Goal: Task Accomplishment & Management: Use online tool/utility

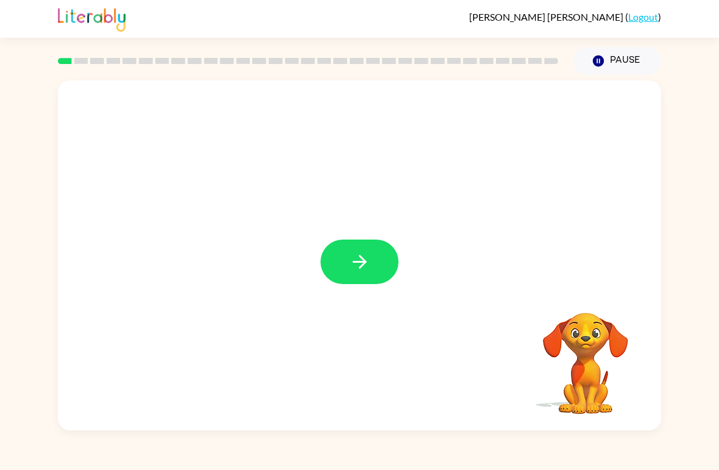
click at [373, 271] on button "button" at bounding box center [360, 262] width 78 height 44
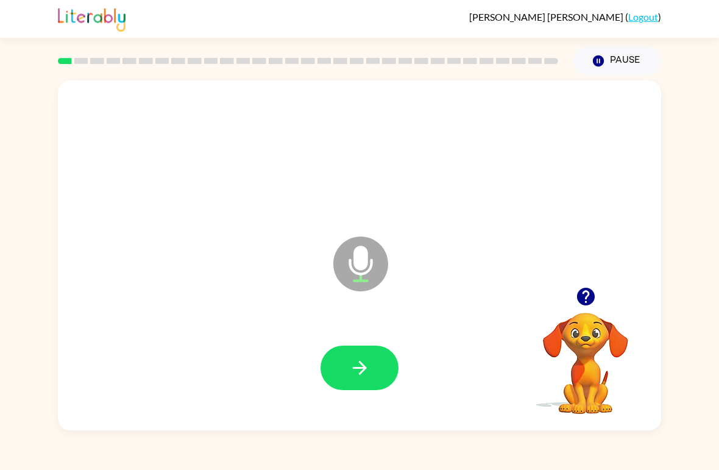
click at [363, 363] on icon "button" at bounding box center [359, 367] width 21 height 21
click at [372, 367] on button "button" at bounding box center [360, 368] width 78 height 44
click at [383, 371] on button "button" at bounding box center [360, 368] width 78 height 44
click at [376, 370] on button "button" at bounding box center [360, 368] width 78 height 44
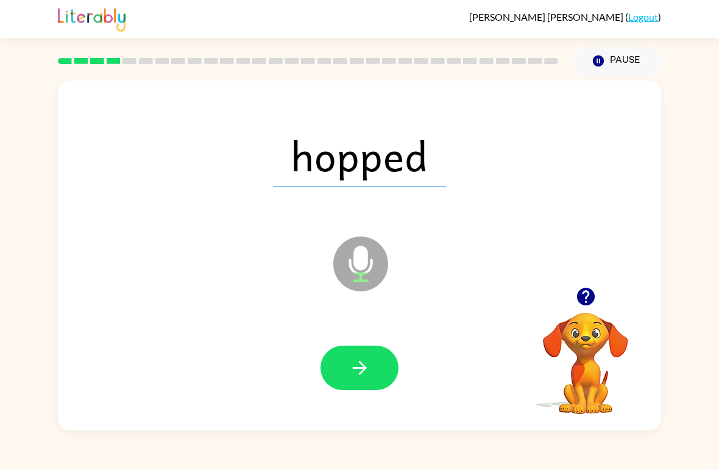
click at [357, 378] on icon "button" at bounding box center [359, 367] width 21 height 21
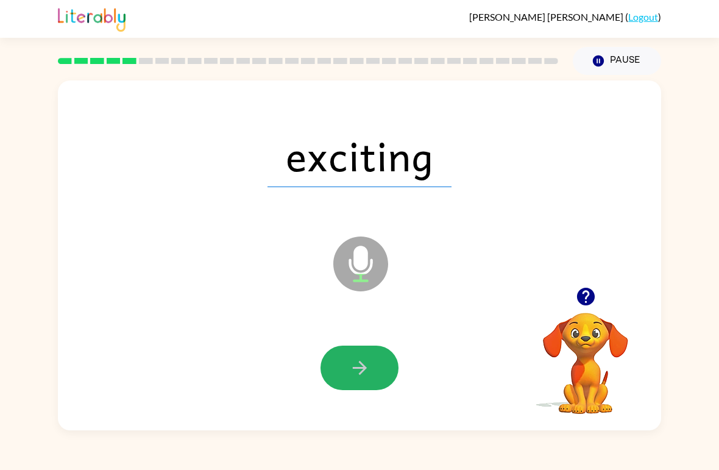
click at [364, 350] on button "button" at bounding box center [360, 368] width 78 height 44
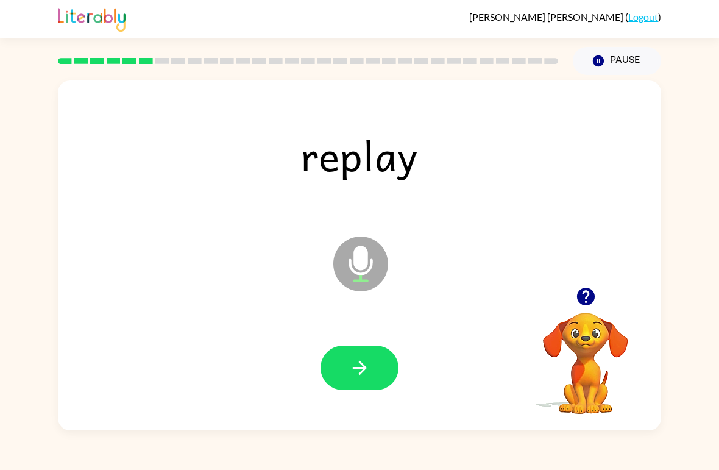
click at [394, 363] on button "button" at bounding box center [360, 368] width 78 height 44
click at [373, 378] on button "button" at bounding box center [360, 368] width 78 height 44
click at [352, 366] on icon "button" at bounding box center [359, 367] width 21 height 21
click at [371, 366] on button "button" at bounding box center [360, 368] width 78 height 44
click at [352, 390] on button "button" at bounding box center [360, 368] width 78 height 44
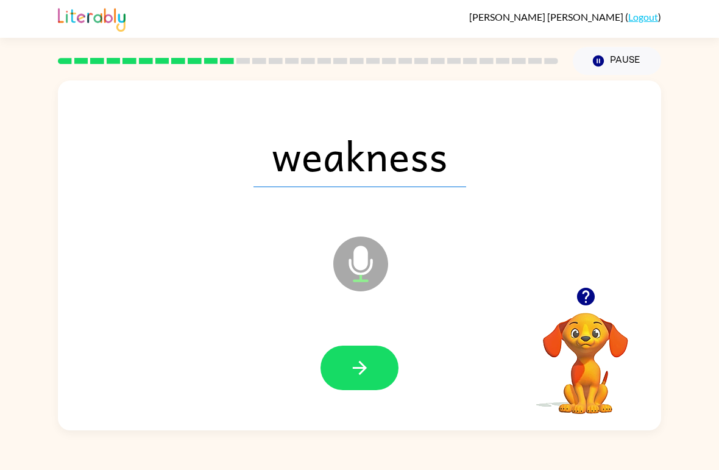
click at [360, 366] on icon "button" at bounding box center [359, 367] width 21 height 21
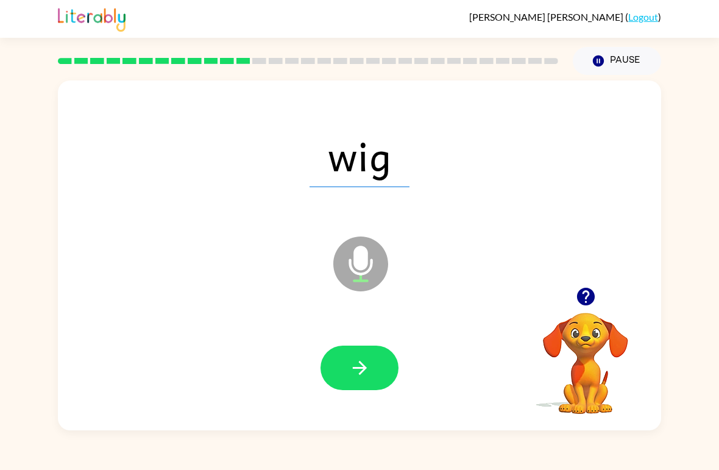
click at [377, 364] on button "button" at bounding box center [360, 368] width 78 height 44
click at [374, 363] on button "button" at bounding box center [360, 368] width 78 height 44
click at [343, 386] on button "button" at bounding box center [360, 368] width 78 height 44
click at [369, 382] on button "button" at bounding box center [360, 368] width 78 height 44
click at [362, 380] on button "button" at bounding box center [360, 368] width 78 height 44
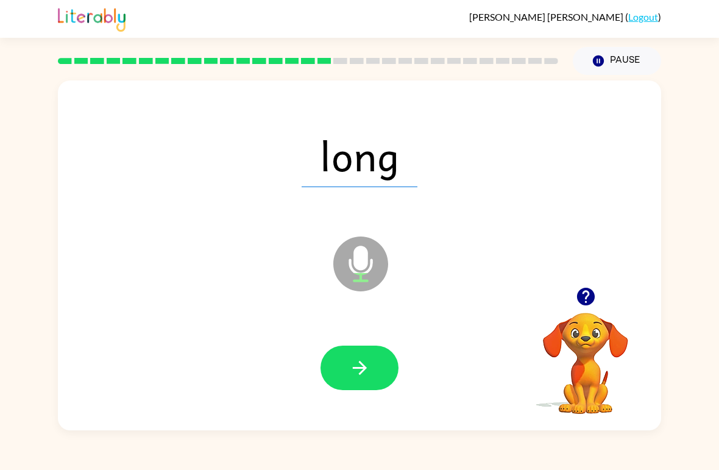
click at [369, 373] on icon "button" at bounding box center [359, 367] width 21 height 21
click at [344, 353] on button "button" at bounding box center [360, 368] width 78 height 44
click at [371, 362] on button "button" at bounding box center [360, 368] width 78 height 44
click at [392, 357] on button "button" at bounding box center [360, 368] width 78 height 44
click at [388, 367] on button "button" at bounding box center [360, 368] width 78 height 44
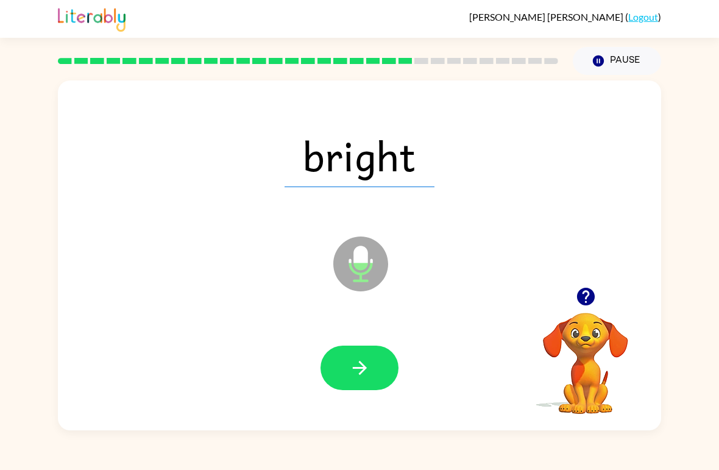
click at [352, 382] on button "button" at bounding box center [360, 368] width 78 height 44
click at [357, 371] on icon "button" at bounding box center [359, 367] width 21 height 21
click at [367, 356] on button "button" at bounding box center [360, 368] width 78 height 44
click at [355, 375] on icon "button" at bounding box center [359, 367] width 21 height 21
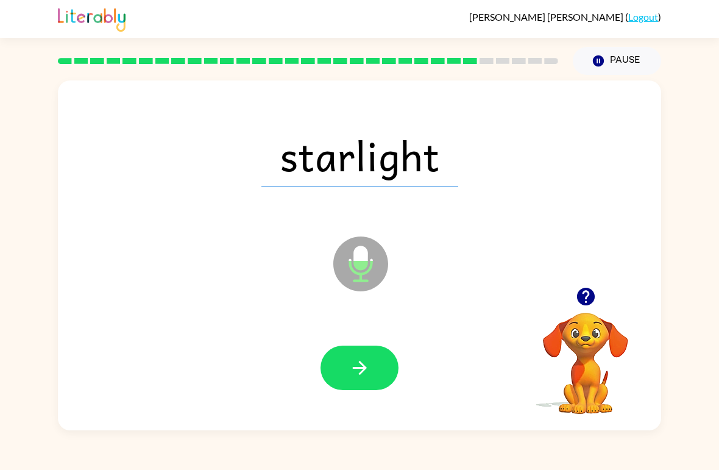
click at [366, 390] on button "button" at bounding box center [360, 368] width 78 height 44
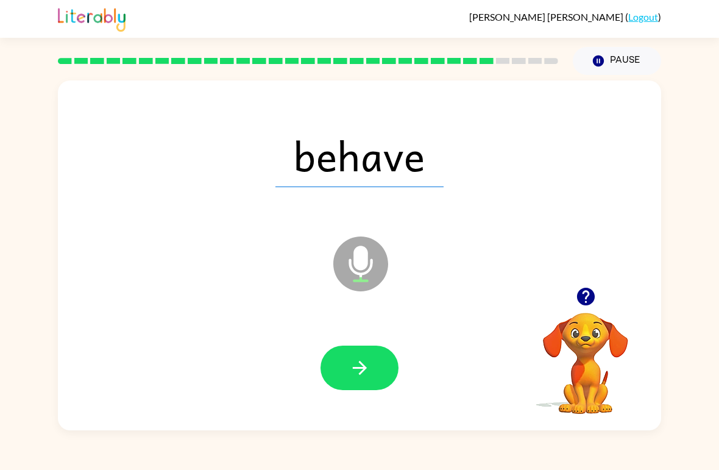
click at [358, 374] on icon "button" at bounding box center [359, 367] width 21 height 21
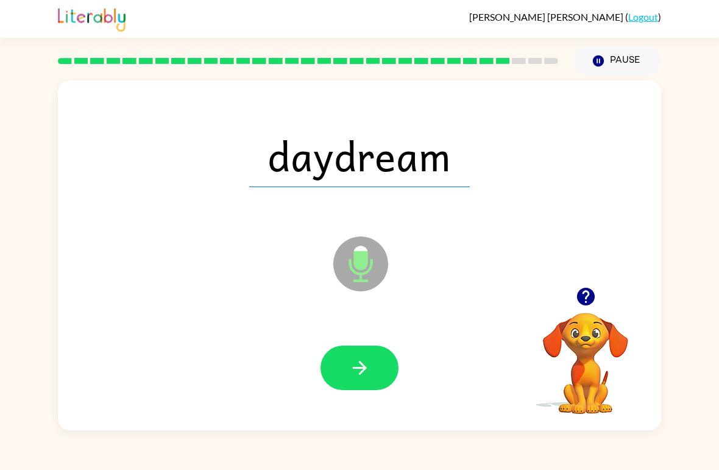
click at [361, 377] on icon "button" at bounding box center [359, 367] width 21 height 21
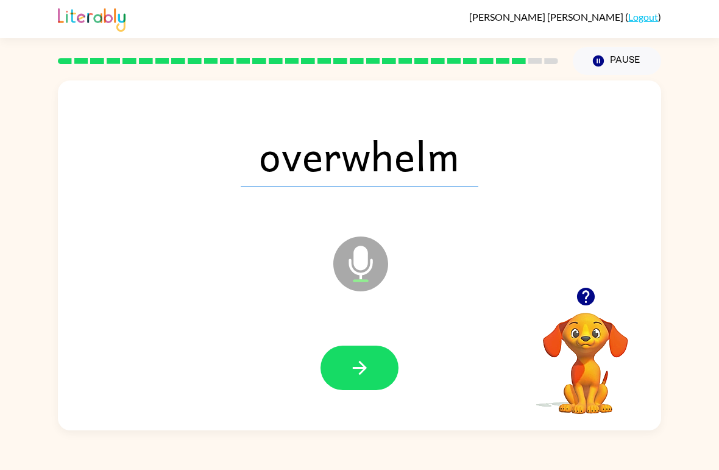
click at [361, 380] on button "button" at bounding box center [360, 368] width 78 height 44
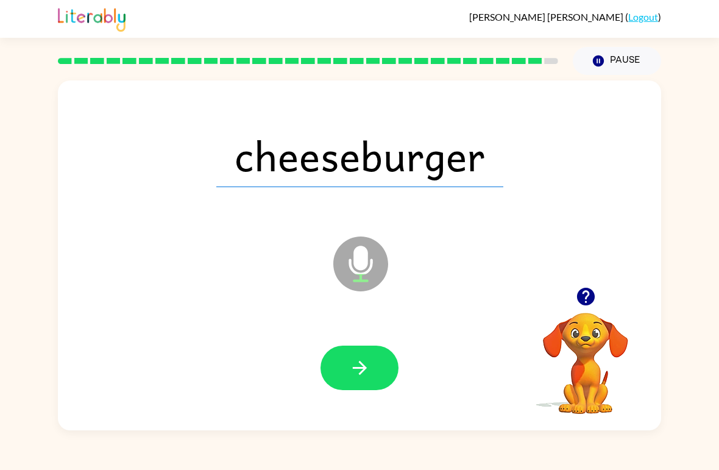
click at [349, 377] on icon "button" at bounding box center [359, 367] width 21 height 21
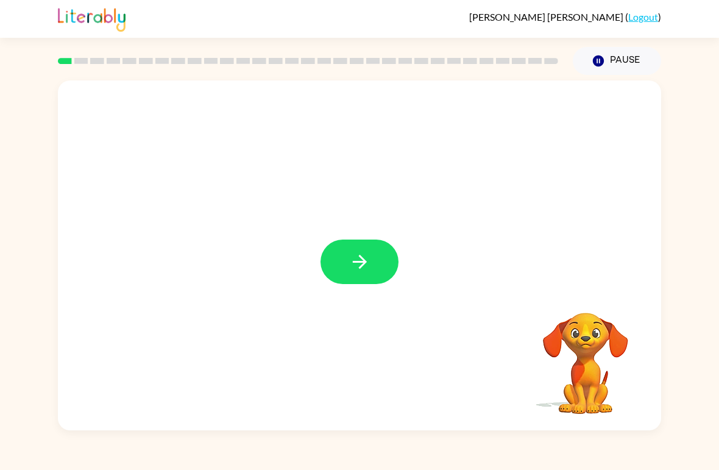
click at [366, 260] on icon "button" at bounding box center [359, 261] width 21 height 21
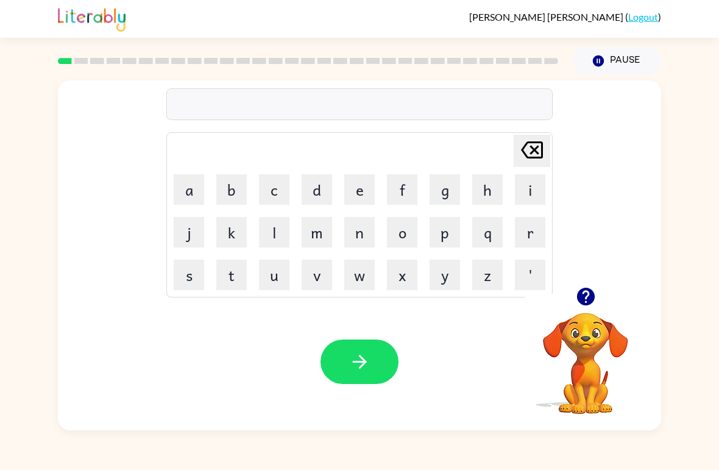
click at [444, 234] on button "p" at bounding box center [445, 232] width 30 height 30
click at [190, 194] on button "a" at bounding box center [189, 189] width 30 height 30
click at [316, 193] on button "d" at bounding box center [317, 189] width 30 height 30
click at [367, 356] on icon "button" at bounding box center [359, 361] width 21 height 21
click at [449, 236] on button "p" at bounding box center [445, 232] width 30 height 30
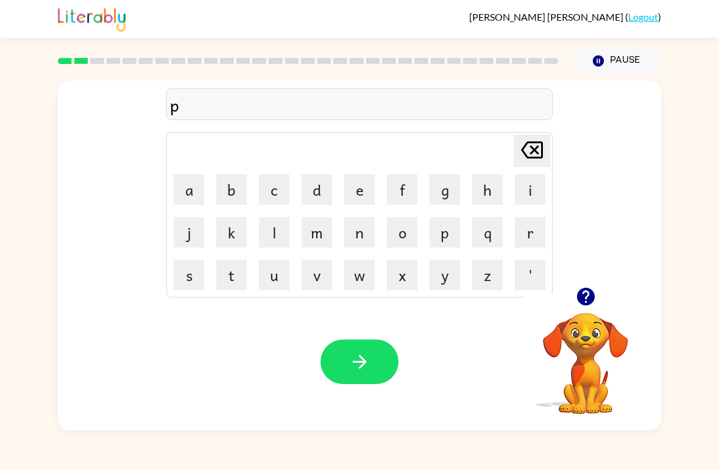
click at [193, 190] on button "a" at bounding box center [189, 189] width 30 height 30
click at [364, 357] on icon "button" at bounding box center [359, 361] width 21 height 21
click at [364, 228] on button "n" at bounding box center [359, 232] width 30 height 30
click at [402, 232] on button "o" at bounding box center [402, 232] width 30 height 30
click at [230, 278] on button "t" at bounding box center [231, 275] width 30 height 30
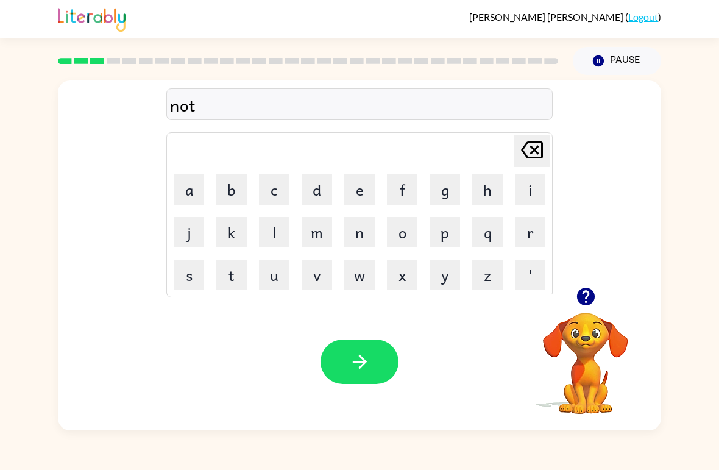
click at [489, 191] on button "h" at bounding box center [487, 189] width 30 height 30
click at [534, 153] on icon "[PERSON_NAME] last character input" at bounding box center [531, 149] width 29 height 29
click at [525, 237] on button "r" at bounding box center [530, 232] width 30 height 30
click at [231, 278] on button "t" at bounding box center [231, 275] width 30 height 30
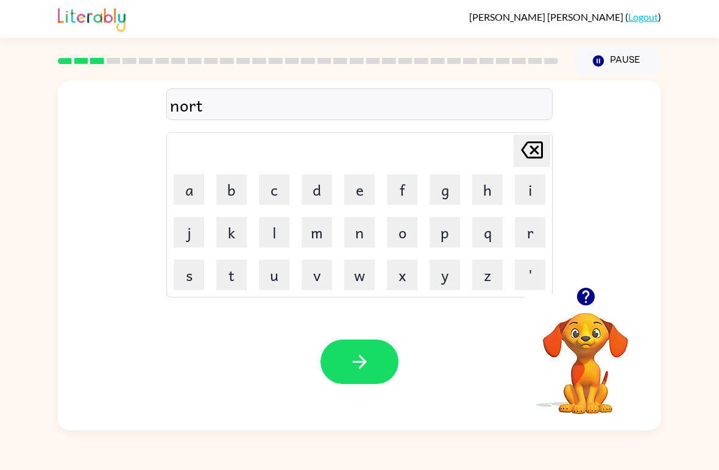
click at [487, 191] on button "h" at bounding box center [487, 189] width 30 height 30
click at [343, 347] on button "button" at bounding box center [360, 361] width 78 height 44
click at [194, 275] on button "s" at bounding box center [189, 275] width 30 height 30
click at [355, 277] on button "w" at bounding box center [359, 275] width 30 height 30
click at [530, 192] on button "i" at bounding box center [530, 189] width 30 height 30
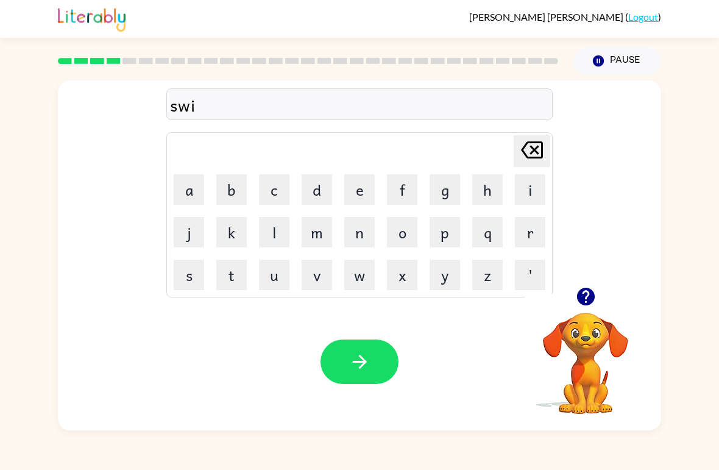
click at [314, 239] on button "m" at bounding box center [317, 232] width 30 height 30
click at [367, 360] on icon "button" at bounding box center [359, 361] width 21 height 21
click at [191, 274] on button "s" at bounding box center [189, 275] width 30 height 30
click at [269, 197] on button "c" at bounding box center [274, 189] width 30 height 30
click at [406, 235] on button "o" at bounding box center [402, 232] width 30 height 30
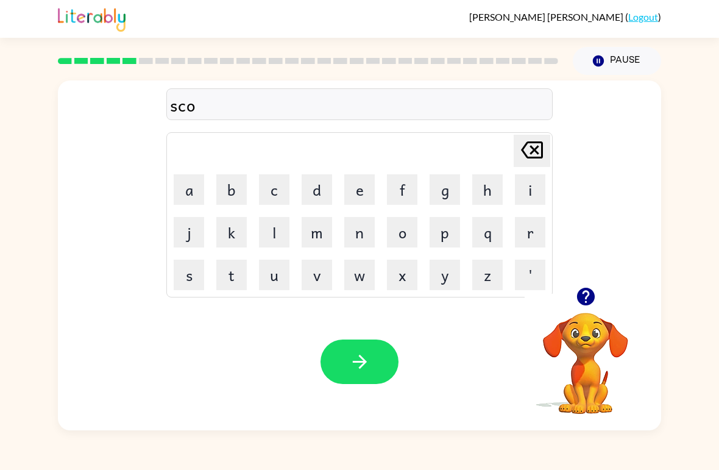
click at [366, 278] on button "w" at bounding box center [359, 275] width 30 height 30
click at [233, 285] on button "t" at bounding box center [231, 275] width 30 height 30
click at [354, 347] on button "button" at bounding box center [360, 361] width 78 height 44
click at [193, 192] on button "a" at bounding box center [189, 189] width 30 height 30
click at [534, 190] on button "i" at bounding box center [530, 189] width 30 height 30
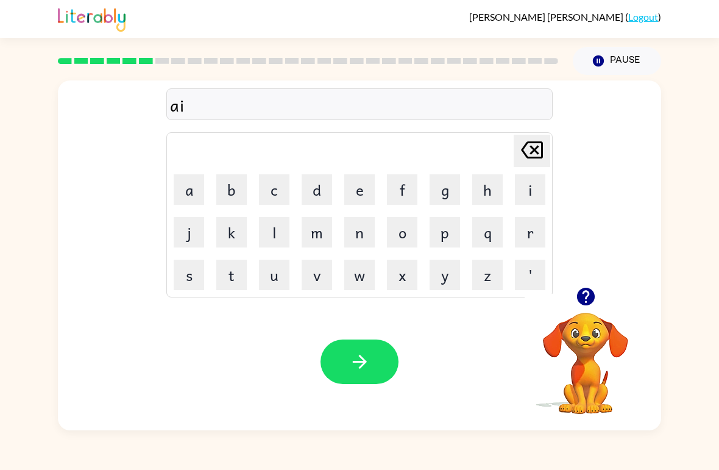
click at [324, 233] on button "m" at bounding box center [317, 232] width 30 height 30
click at [367, 353] on icon "button" at bounding box center [359, 361] width 21 height 21
click at [178, 287] on button "s" at bounding box center [189, 275] width 30 height 30
click at [285, 201] on button "c" at bounding box center [274, 189] width 30 height 30
click at [528, 246] on button "r" at bounding box center [530, 232] width 30 height 30
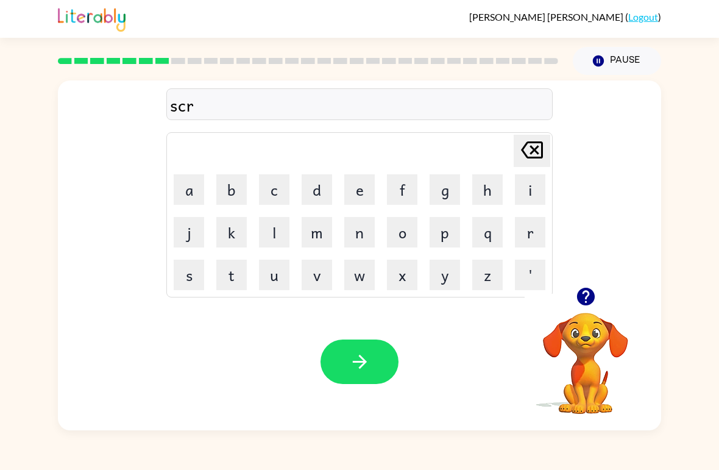
click at [536, 188] on button "i" at bounding box center [530, 189] width 30 height 30
click at [439, 238] on button "p" at bounding box center [445, 232] width 30 height 30
click at [363, 196] on button "e" at bounding box center [359, 189] width 30 height 30
click at [282, 241] on button "l" at bounding box center [274, 232] width 30 height 30
click at [357, 355] on icon "button" at bounding box center [359, 361] width 21 height 21
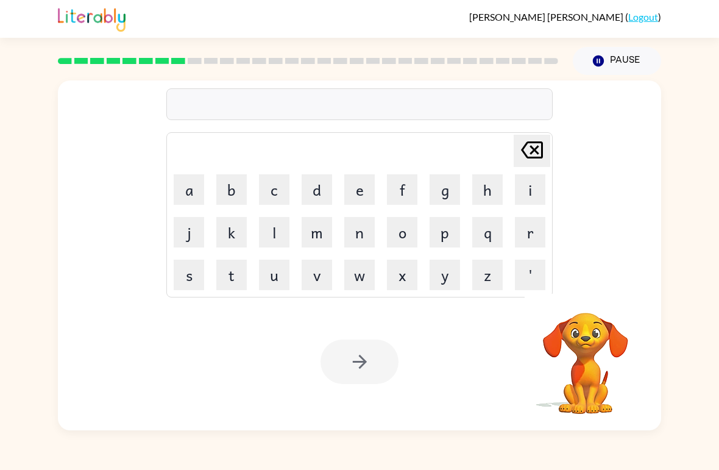
click at [447, 185] on button "g" at bounding box center [445, 189] width 30 height 30
click at [539, 244] on button "r" at bounding box center [530, 232] width 30 height 30
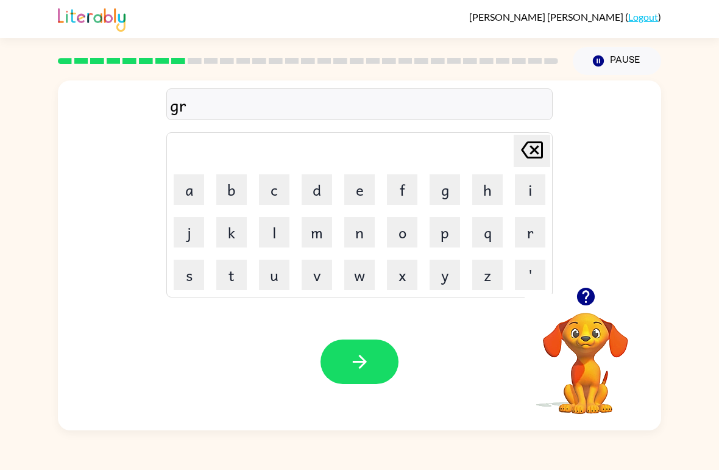
click at [187, 190] on button "a" at bounding box center [189, 189] width 30 height 30
click at [405, 191] on button "f" at bounding box center [402, 189] width 30 height 30
click at [369, 374] on button "button" at bounding box center [360, 361] width 78 height 44
click at [450, 240] on button "p" at bounding box center [445, 232] width 30 height 30
click at [531, 193] on button "i" at bounding box center [530, 189] width 30 height 30
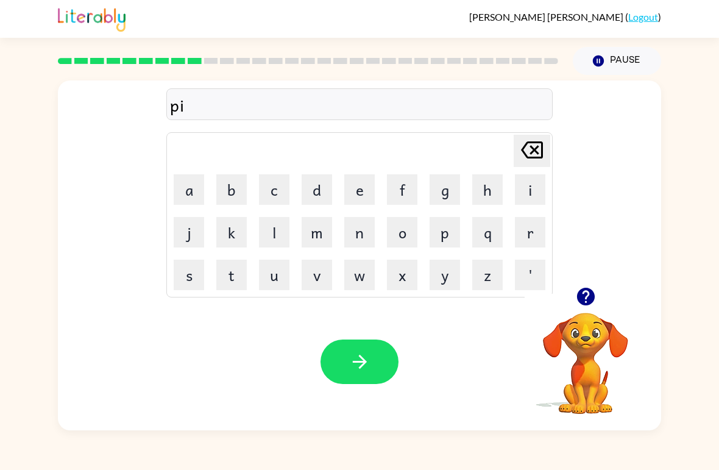
click at [409, 232] on button "o" at bounding box center [402, 232] width 30 height 30
click at [360, 241] on button "n" at bounding box center [359, 232] width 30 height 30
click at [243, 285] on button "t" at bounding box center [231, 275] width 30 height 30
click at [191, 280] on button "s" at bounding box center [189, 275] width 30 height 30
click at [363, 350] on button "button" at bounding box center [360, 361] width 78 height 44
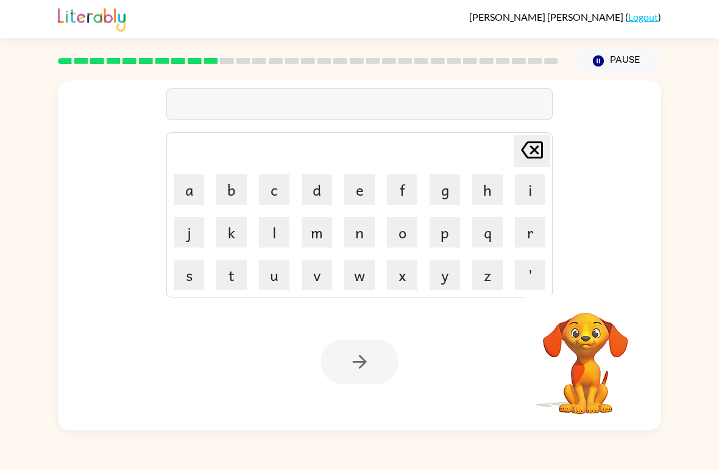
click at [278, 277] on button "u" at bounding box center [274, 275] width 30 height 30
click at [364, 238] on button "n" at bounding box center [359, 232] width 30 height 30
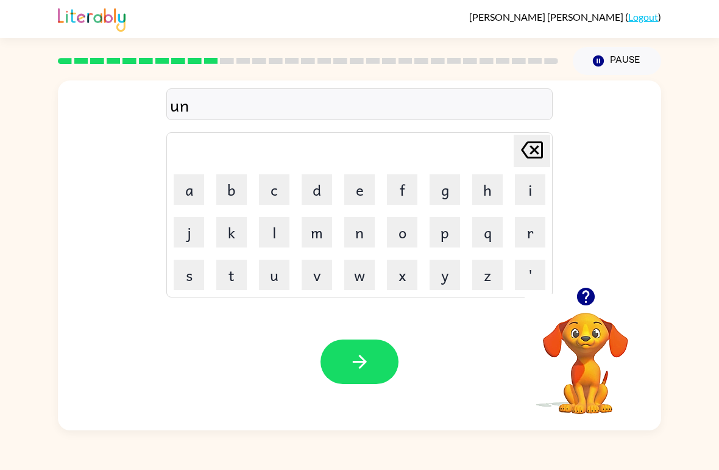
click at [402, 188] on button "f" at bounding box center [402, 189] width 30 height 30
click at [410, 232] on button "o" at bounding box center [402, 232] width 30 height 30
click at [272, 241] on button "l" at bounding box center [274, 232] width 30 height 30
click at [322, 196] on button "d" at bounding box center [317, 189] width 30 height 30
click at [360, 361] on icon "button" at bounding box center [359, 361] width 21 height 21
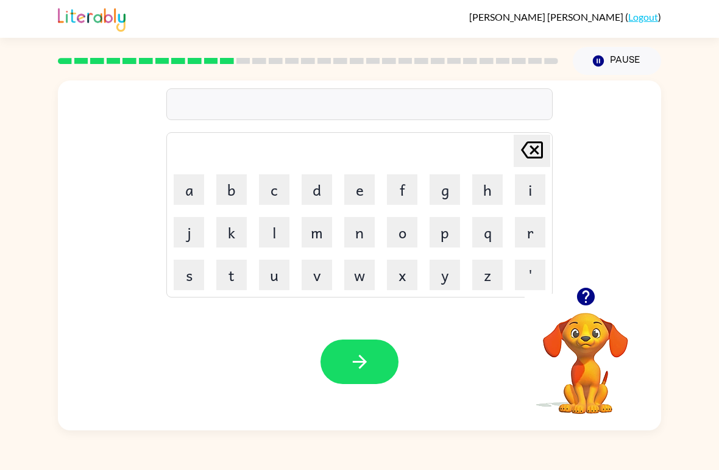
click at [318, 283] on button "v" at bounding box center [317, 275] width 30 height 30
click at [402, 236] on button "o" at bounding box center [402, 232] width 30 height 30
click at [234, 277] on button "t" at bounding box center [231, 275] width 30 height 30
click at [360, 193] on button "e" at bounding box center [359, 189] width 30 height 30
click at [370, 361] on icon "button" at bounding box center [359, 361] width 21 height 21
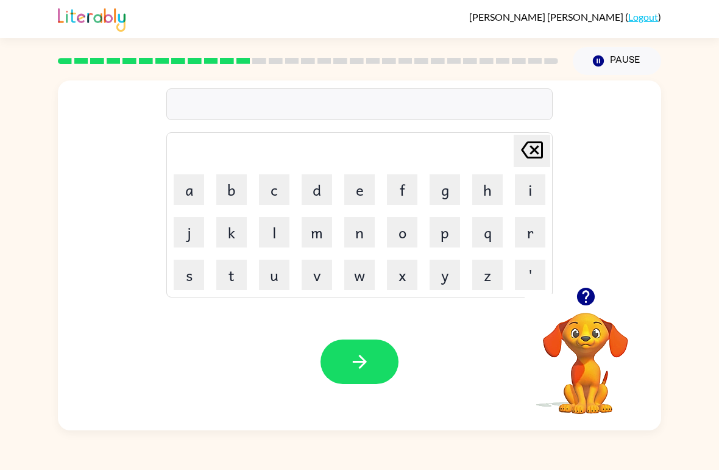
click at [322, 239] on button "m" at bounding box center [317, 232] width 30 height 30
click at [535, 182] on button "i" at bounding box center [530, 189] width 30 height 30
click at [196, 283] on button "s" at bounding box center [189, 275] width 30 height 30
click at [229, 272] on button "t" at bounding box center [231, 275] width 30 height 30
click at [182, 194] on button "a" at bounding box center [189, 189] width 30 height 30
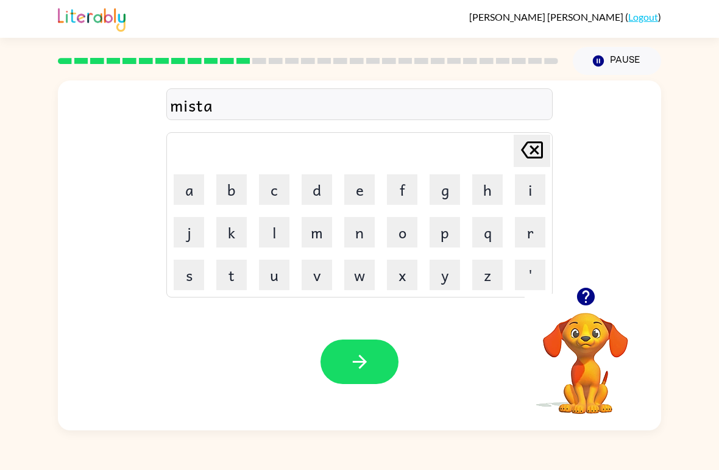
click at [236, 235] on button "k" at bounding box center [231, 232] width 30 height 30
click at [531, 149] on icon "[PERSON_NAME] last character input" at bounding box center [531, 149] width 29 height 29
click at [271, 190] on button "c" at bounding box center [274, 189] width 30 height 30
click at [231, 235] on button "k" at bounding box center [231, 232] width 30 height 30
click at [526, 150] on icon "[PERSON_NAME] last character input" at bounding box center [531, 149] width 29 height 29
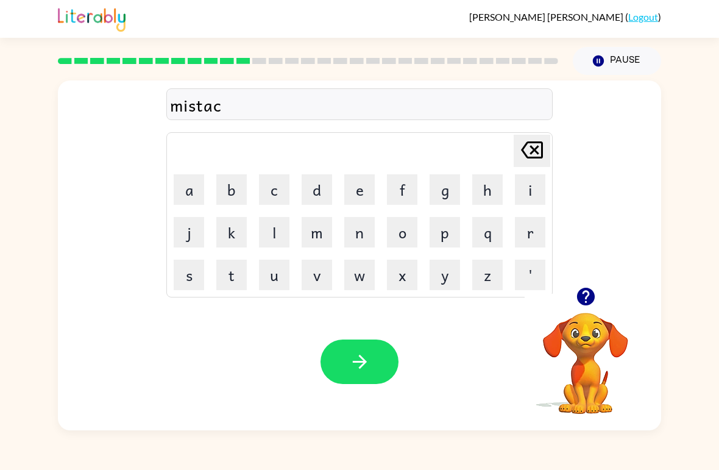
click at [536, 148] on icon at bounding box center [532, 149] width 22 height 17
click at [233, 234] on button "k" at bounding box center [231, 232] width 30 height 30
click at [280, 192] on button "c" at bounding box center [274, 189] width 30 height 30
click at [531, 151] on icon "[PERSON_NAME] last character input" at bounding box center [531, 149] width 29 height 29
click at [355, 191] on button "e" at bounding box center [359, 189] width 30 height 30
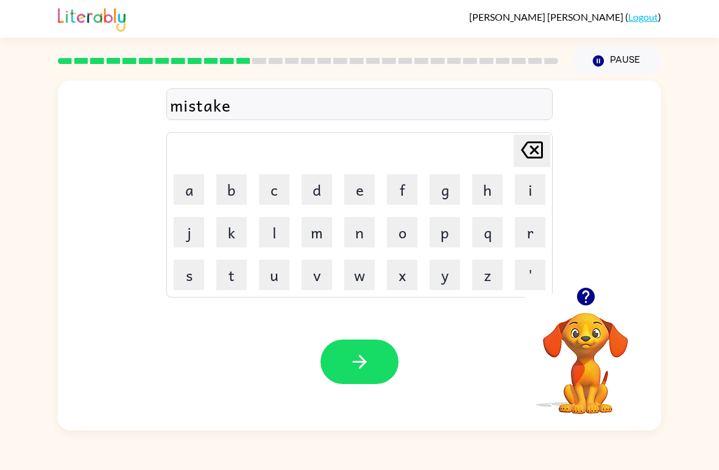
click at [368, 367] on icon "button" at bounding box center [359, 361] width 21 height 21
click at [225, 236] on button "k" at bounding box center [231, 232] width 30 height 30
click at [530, 186] on button "i" at bounding box center [530, 189] width 30 height 30
click at [370, 231] on button "n" at bounding box center [359, 232] width 30 height 30
click at [326, 190] on button "d" at bounding box center [317, 189] width 30 height 30
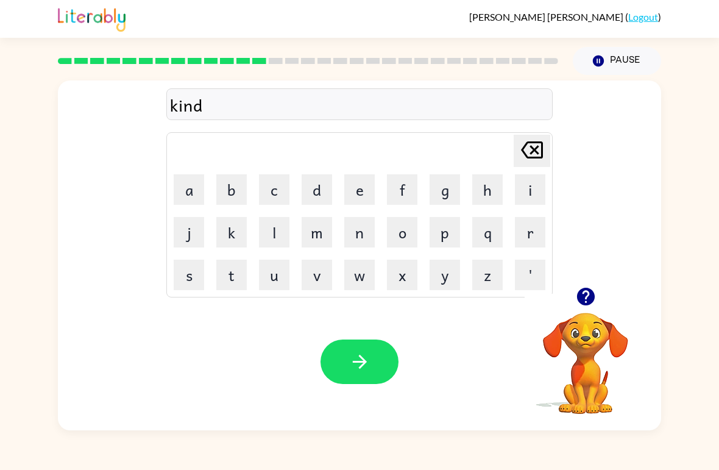
click at [280, 231] on button "l" at bounding box center [274, 232] width 30 height 30
click at [442, 283] on button "y" at bounding box center [445, 275] width 30 height 30
click at [353, 363] on icon "button" at bounding box center [359, 362] width 14 height 14
click at [325, 193] on button "d" at bounding box center [317, 189] width 30 height 30
click at [374, 188] on button "e" at bounding box center [359, 189] width 30 height 30
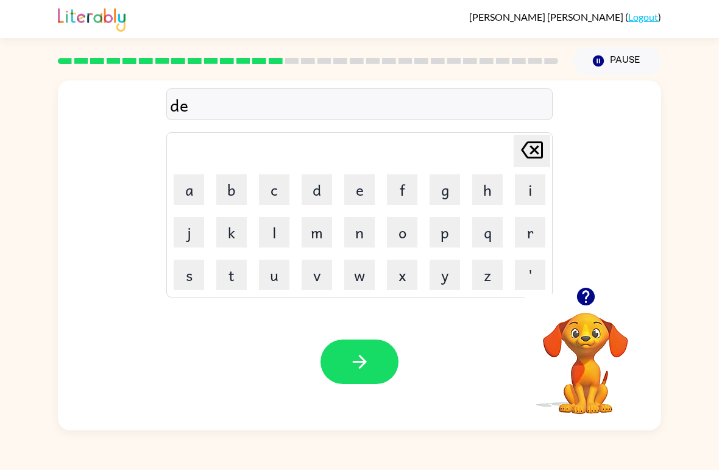
click at [272, 236] on button "l" at bounding box center [274, 232] width 30 height 30
click at [196, 191] on button "a" at bounding box center [189, 189] width 30 height 30
click at [372, 185] on button "e" at bounding box center [359, 189] width 30 height 30
click at [531, 151] on icon "[PERSON_NAME] last character input" at bounding box center [531, 149] width 29 height 29
click at [378, 359] on button "button" at bounding box center [360, 361] width 78 height 44
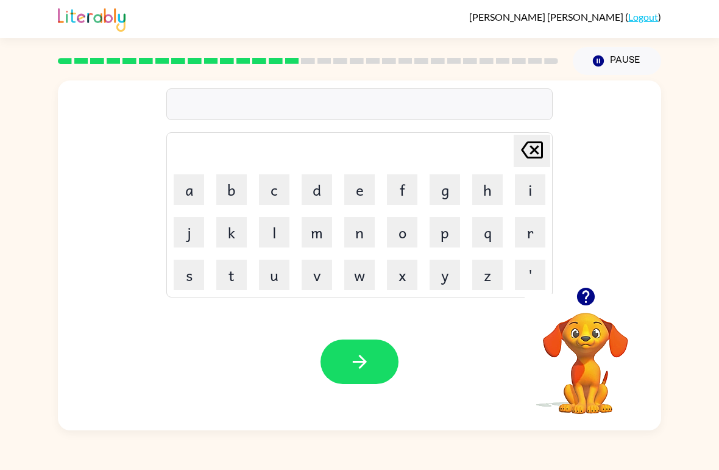
click at [275, 185] on button "c" at bounding box center [274, 189] width 30 height 30
click at [416, 224] on button "o" at bounding box center [402, 232] width 30 height 30
click at [364, 190] on button "e" at bounding box center [359, 189] width 30 height 30
click at [327, 194] on button "d" at bounding box center [317, 189] width 30 height 30
click at [530, 143] on icon at bounding box center [532, 149] width 22 height 17
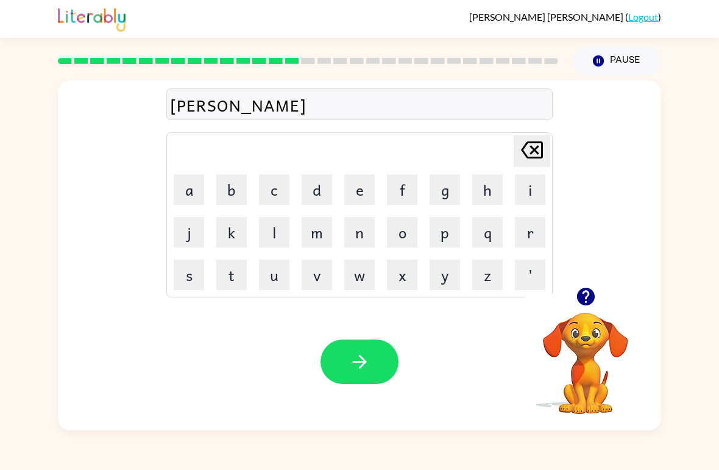
click at [530, 143] on icon at bounding box center [532, 149] width 22 height 17
click at [322, 194] on button "d" at bounding box center [317, 189] width 30 height 30
click at [369, 190] on button "e" at bounding box center [359, 189] width 30 height 30
click at [532, 155] on icon "[PERSON_NAME] last character input" at bounding box center [531, 149] width 29 height 29
click at [538, 149] on icon "[PERSON_NAME] last character input" at bounding box center [531, 149] width 29 height 29
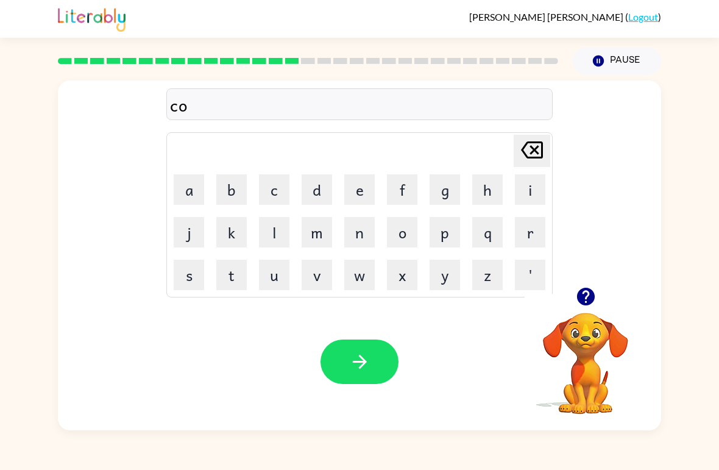
click at [531, 238] on button "r" at bounding box center [530, 232] width 30 height 30
click at [360, 192] on button "e" at bounding box center [359, 189] width 30 height 30
click at [307, 188] on button "d" at bounding box center [317, 189] width 30 height 30
click at [363, 360] on icon "button" at bounding box center [359, 362] width 14 height 14
click at [488, 267] on button "z" at bounding box center [487, 275] width 30 height 30
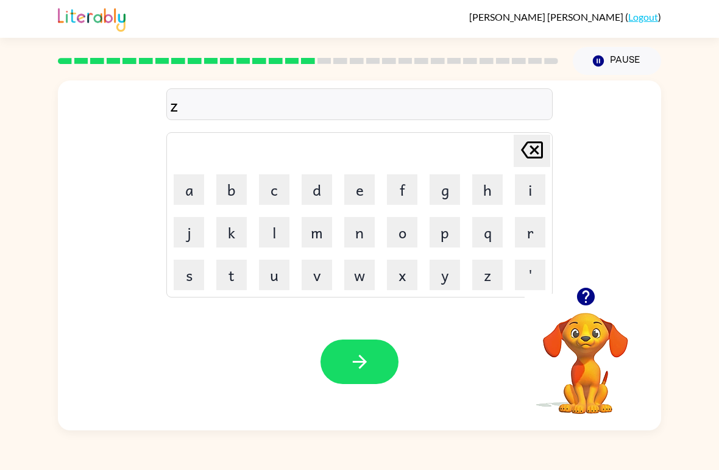
click at [533, 182] on button "i" at bounding box center [530, 189] width 30 height 30
click at [453, 237] on button "p" at bounding box center [445, 232] width 30 height 30
click at [349, 382] on button "button" at bounding box center [360, 361] width 78 height 44
click at [314, 186] on button "d" at bounding box center [317, 189] width 30 height 30
click at [531, 241] on button "r" at bounding box center [530, 232] width 30 height 30
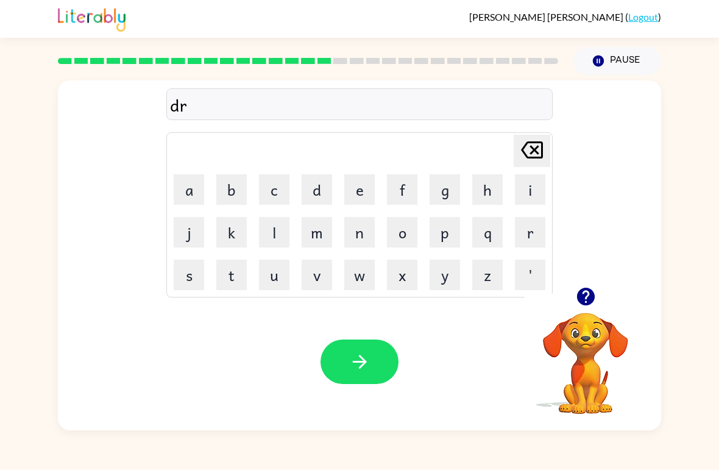
click at [405, 235] on button "o" at bounding box center [402, 232] width 30 height 30
click at [441, 246] on button "p" at bounding box center [445, 232] width 30 height 30
click at [520, 186] on button "i" at bounding box center [530, 189] width 30 height 30
click at [366, 231] on button "n" at bounding box center [359, 232] width 30 height 30
click at [451, 188] on button "g" at bounding box center [445, 189] width 30 height 30
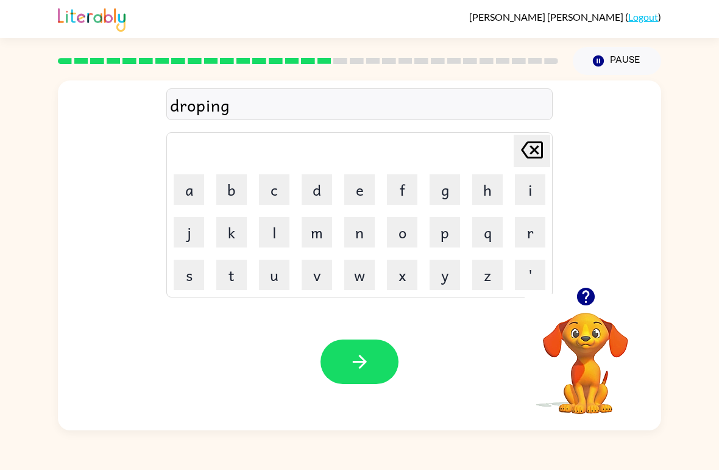
click at [379, 356] on button "button" at bounding box center [360, 361] width 78 height 44
click at [486, 189] on button "h" at bounding box center [487, 189] width 30 height 30
click at [355, 195] on button "e" at bounding box center [359, 189] width 30 height 30
click at [531, 239] on button "r" at bounding box center [530, 232] width 30 height 30
click at [374, 343] on button "button" at bounding box center [360, 361] width 78 height 44
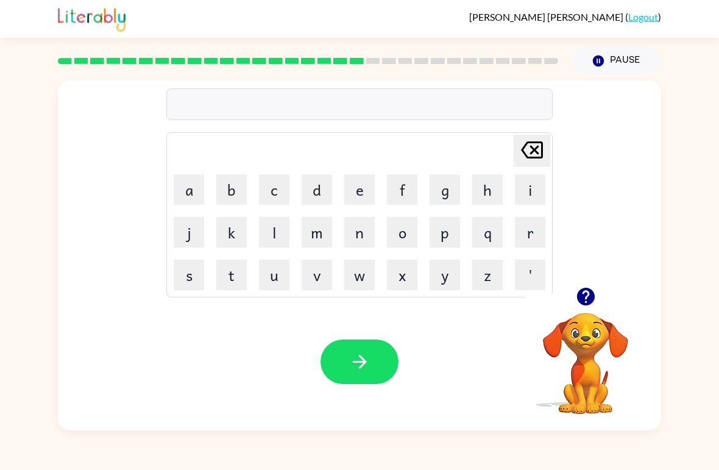
click at [543, 222] on button "r" at bounding box center [530, 232] width 30 height 30
click at [358, 191] on button "e" at bounding box center [359, 189] width 30 height 30
click at [279, 188] on button "c" at bounding box center [274, 189] width 30 height 30
click at [486, 191] on button "h" at bounding box center [487, 189] width 30 height 30
click at [364, 357] on icon "button" at bounding box center [359, 361] width 21 height 21
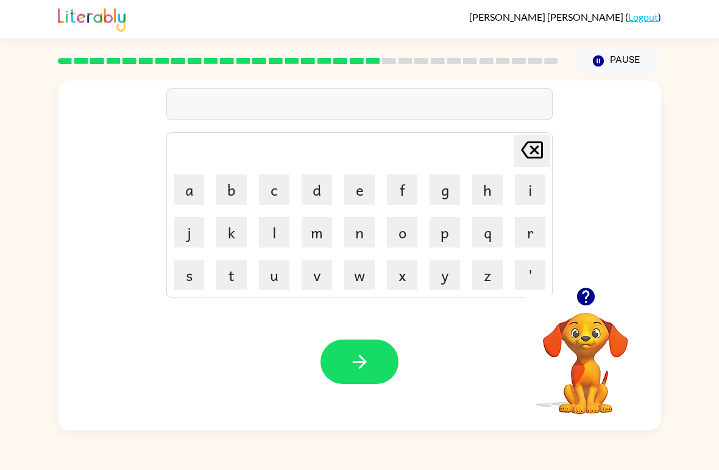
click at [527, 190] on button "i" at bounding box center [530, 189] width 30 height 30
click at [520, 160] on icon "[PERSON_NAME] last character input" at bounding box center [531, 149] width 29 height 29
click at [496, 186] on button "h" at bounding box center [487, 189] width 30 height 30
click at [537, 193] on button "i" at bounding box center [530, 189] width 30 height 30
click at [366, 233] on button "n" at bounding box center [359, 232] width 30 height 30
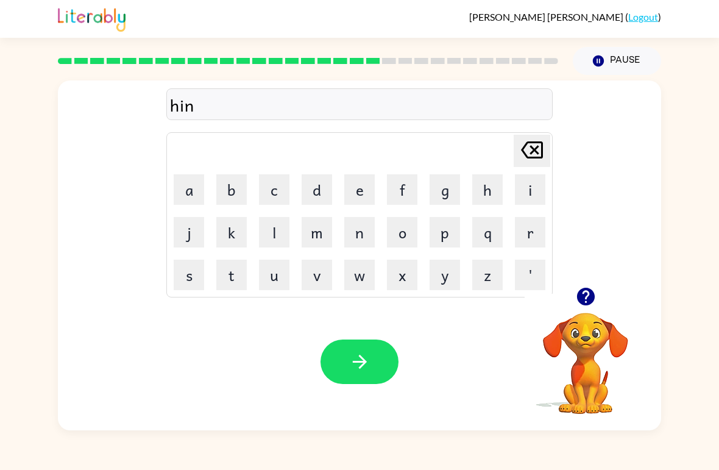
click at [237, 287] on button "t" at bounding box center [231, 275] width 30 height 30
click at [363, 191] on button "e" at bounding box center [359, 189] width 30 height 30
click at [308, 197] on button "d" at bounding box center [317, 189] width 30 height 30
click at [377, 356] on button "button" at bounding box center [360, 361] width 78 height 44
click at [534, 228] on button "r" at bounding box center [530, 232] width 30 height 30
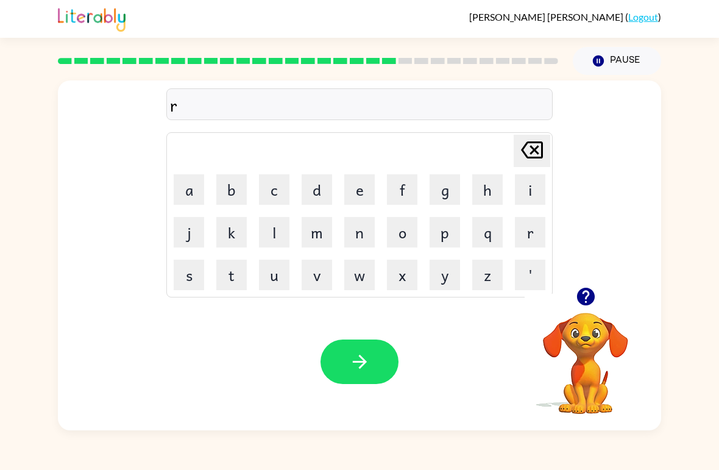
click at [536, 195] on button "i" at bounding box center [530, 189] width 30 height 30
click at [288, 198] on button "c" at bounding box center [274, 189] width 30 height 30
click at [366, 191] on button "e" at bounding box center [359, 189] width 30 height 30
click at [369, 377] on button "button" at bounding box center [360, 361] width 78 height 44
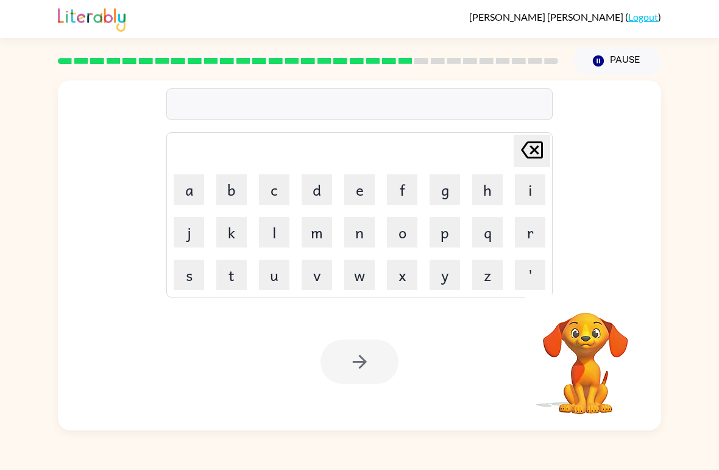
click at [533, 231] on button "r" at bounding box center [530, 232] width 30 height 30
click at [194, 203] on button "a" at bounding box center [189, 189] width 30 height 30
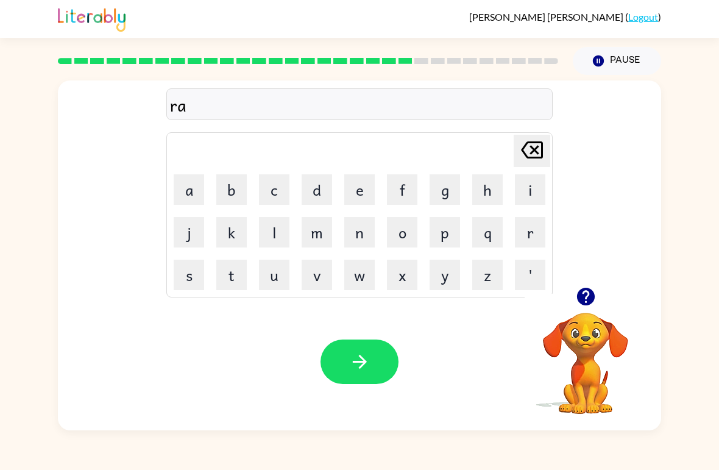
click at [538, 192] on button "i" at bounding box center [530, 189] width 30 height 30
click at [366, 239] on button "n" at bounding box center [359, 232] width 30 height 30
click at [369, 355] on icon "button" at bounding box center [359, 361] width 21 height 21
click at [544, 238] on button "r" at bounding box center [530, 232] width 30 height 30
click at [368, 190] on button "e" at bounding box center [359, 189] width 30 height 30
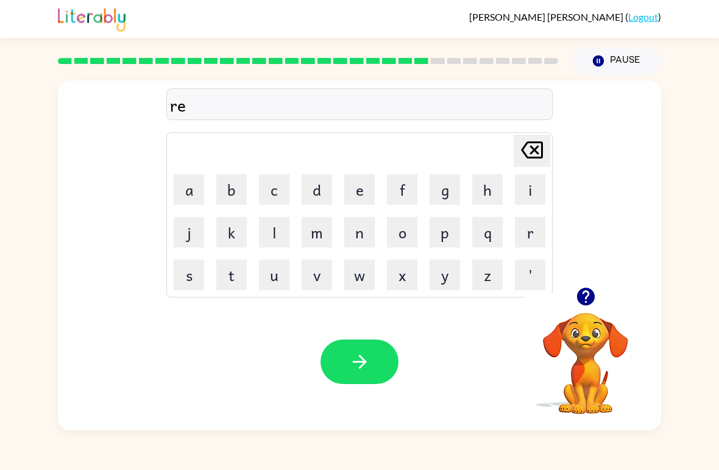
click at [321, 235] on button "m" at bounding box center [317, 232] width 30 height 30
click at [190, 196] on button "a" at bounding box center [189, 189] width 30 height 30
click at [542, 236] on button "r" at bounding box center [530, 232] width 30 height 30
click at [234, 235] on button "k" at bounding box center [231, 232] width 30 height 30
click at [380, 347] on button "button" at bounding box center [360, 361] width 78 height 44
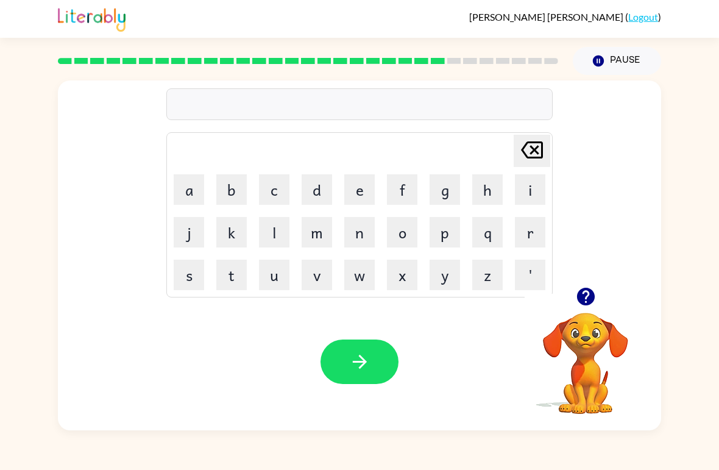
click at [201, 193] on button "a" at bounding box center [189, 189] width 30 height 30
click at [323, 193] on button "d" at bounding box center [317, 189] width 30 height 30
click at [318, 280] on button "v" at bounding box center [317, 275] width 30 height 30
click at [196, 193] on button "a" at bounding box center [189, 189] width 30 height 30
click at [364, 238] on button "n" at bounding box center [359, 232] width 30 height 30
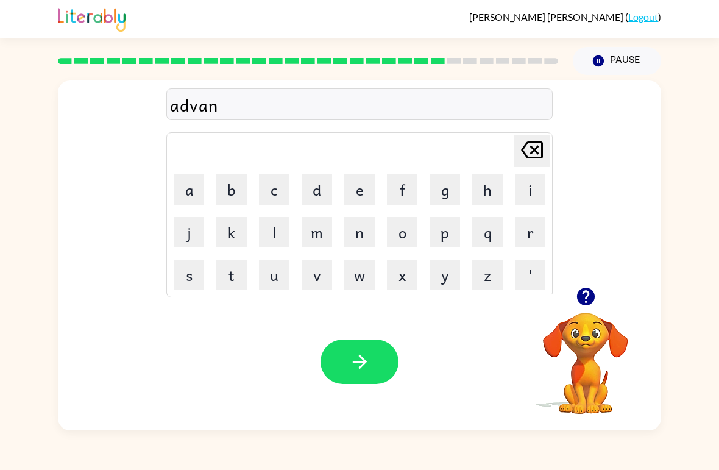
click at [274, 195] on button "c" at bounding box center [274, 189] width 30 height 30
click at [364, 185] on button "e" at bounding box center [359, 189] width 30 height 30
click at [534, 196] on button "i" at bounding box center [530, 189] width 30 height 30
click at [364, 245] on button "n" at bounding box center [359, 232] width 30 height 30
click at [444, 190] on button "g" at bounding box center [445, 189] width 30 height 30
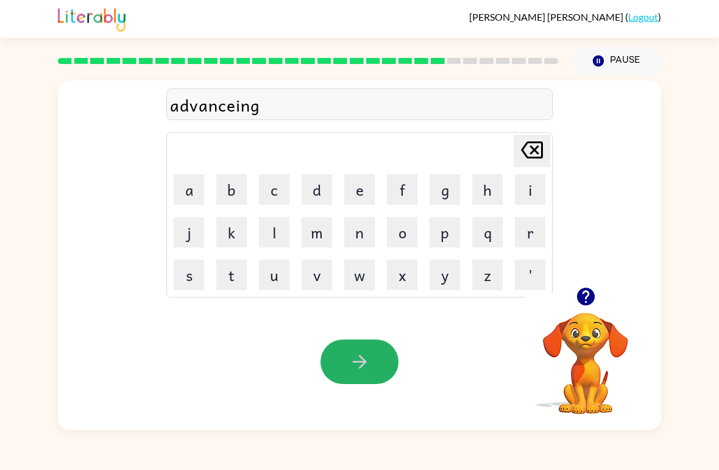
click at [355, 365] on icon "button" at bounding box center [359, 361] width 21 height 21
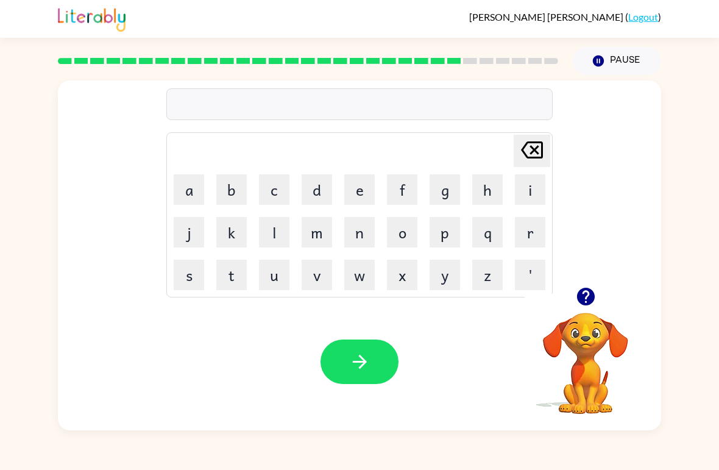
click at [193, 283] on button "s" at bounding box center [189, 275] width 30 height 30
click at [279, 282] on button "u" at bounding box center [274, 275] width 30 height 30
click at [360, 241] on button "n" at bounding box center [359, 232] width 30 height 30
click at [266, 238] on button "l" at bounding box center [274, 232] width 30 height 30
click at [527, 191] on button "i" at bounding box center [530, 189] width 30 height 30
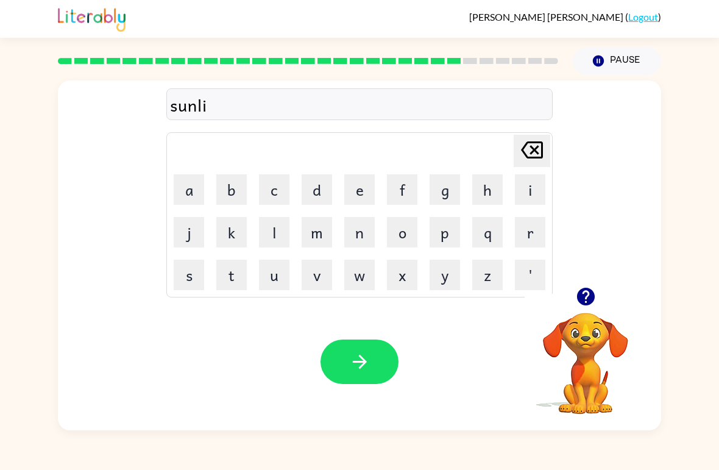
click at [233, 279] on button "t" at bounding box center [231, 275] width 30 height 30
click at [374, 357] on button "button" at bounding box center [360, 361] width 78 height 44
click at [321, 194] on button "d" at bounding box center [317, 189] width 30 height 30
click at [357, 190] on button "e" at bounding box center [359, 189] width 30 height 30
click at [187, 275] on button "s" at bounding box center [189, 275] width 30 height 30
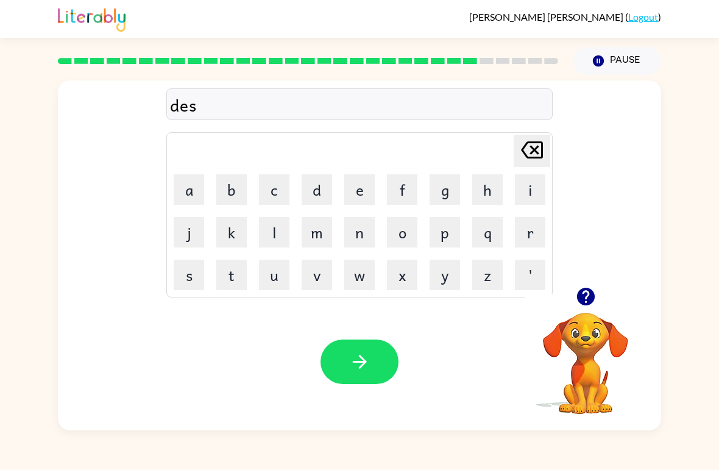
click at [240, 239] on button "k" at bounding box center [231, 232] width 30 height 30
click at [285, 286] on button "u" at bounding box center [274, 275] width 30 height 30
click at [325, 275] on button "v" at bounding box center [317, 275] width 30 height 30
click at [364, 184] on button "e" at bounding box center [359, 189] width 30 height 30
click at [522, 229] on button "r" at bounding box center [530, 232] width 30 height 30
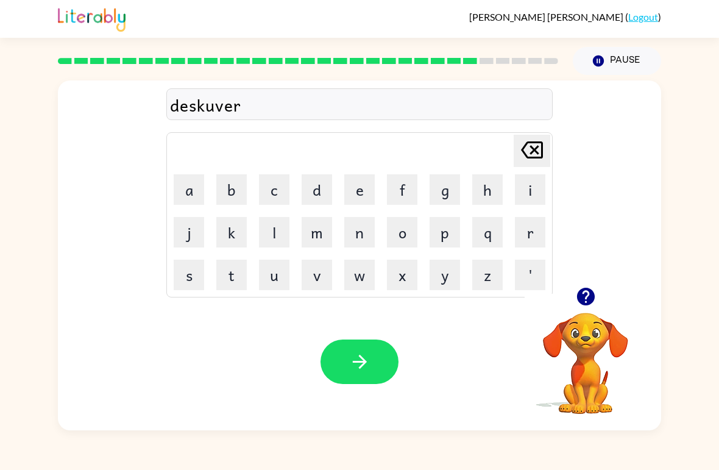
click at [354, 371] on icon "button" at bounding box center [359, 361] width 21 height 21
click at [319, 238] on button "m" at bounding box center [317, 232] width 30 height 30
click at [416, 224] on button "o" at bounding box center [402, 232] width 30 height 30
click at [364, 229] on button "n" at bounding box center [359, 232] width 30 height 30
click at [369, 188] on button "e" at bounding box center [359, 189] width 30 height 30
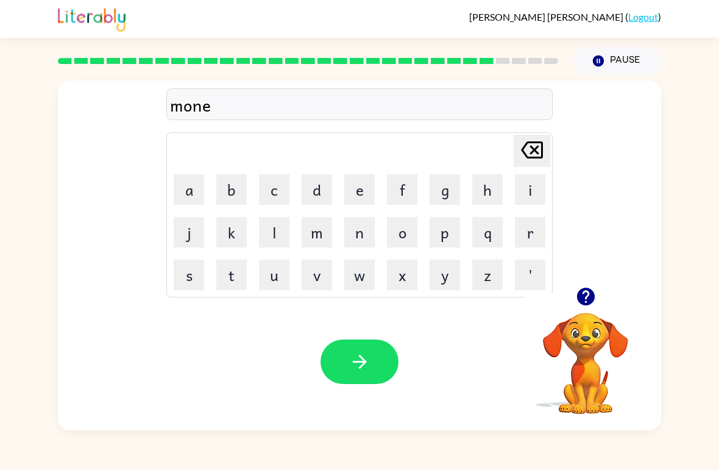
click at [351, 349] on button "button" at bounding box center [360, 361] width 78 height 44
click at [363, 282] on button "w" at bounding box center [359, 275] width 30 height 30
click at [360, 190] on button "e" at bounding box center [359, 189] width 30 height 30
click at [279, 235] on button "l" at bounding box center [274, 232] width 30 height 30
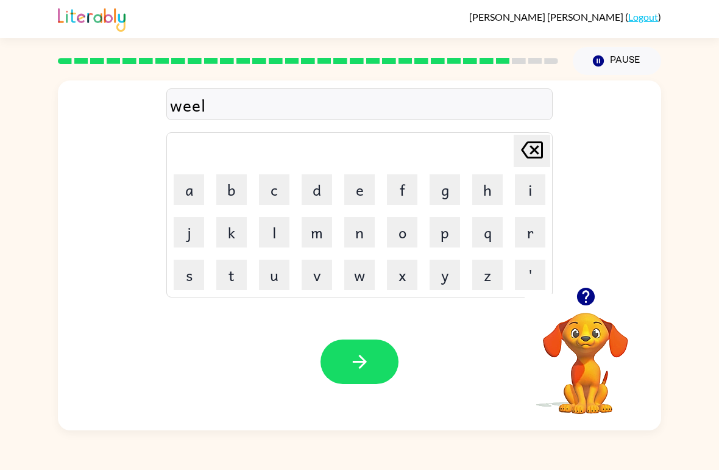
click at [357, 350] on button "button" at bounding box center [360, 361] width 78 height 44
click at [240, 196] on button "b" at bounding box center [231, 189] width 30 height 30
click at [368, 186] on button "e" at bounding box center [359, 189] width 30 height 30
click at [368, 234] on button "n" at bounding box center [359, 232] width 30 height 30
click at [235, 276] on button "t" at bounding box center [231, 275] width 30 height 30
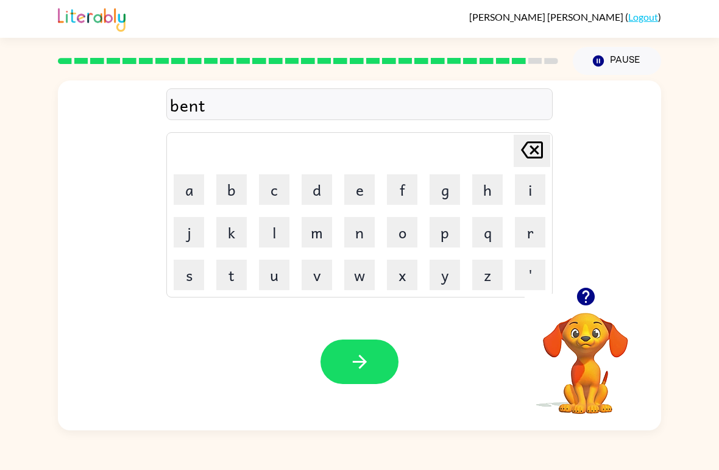
click at [355, 341] on button "button" at bounding box center [360, 361] width 78 height 44
click at [194, 192] on button "a" at bounding box center [189, 189] width 30 height 30
click at [411, 188] on button "f" at bounding box center [402, 189] width 30 height 30
click at [240, 285] on button "t" at bounding box center [231, 275] width 30 height 30
click at [369, 186] on button "e" at bounding box center [359, 189] width 30 height 30
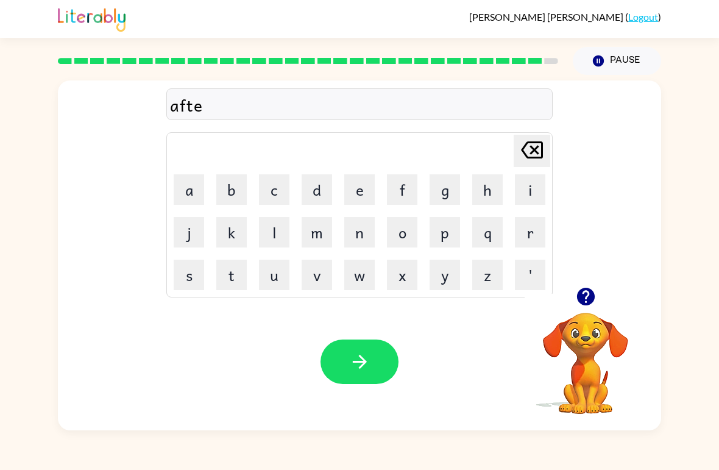
click at [534, 239] on button "r" at bounding box center [530, 232] width 30 height 30
click at [363, 235] on button "n" at bounding box center [359, 232] width 30 height 30
click at [406, 229] on button "o" at bounding box center [402, 232] width 30 height 30
click at [363, 235] on button "n" at bounding box center [359, 232] width 30 height 30
click at [368, 197] on button "e" at bounding box center [359, 189] width 30 height 30
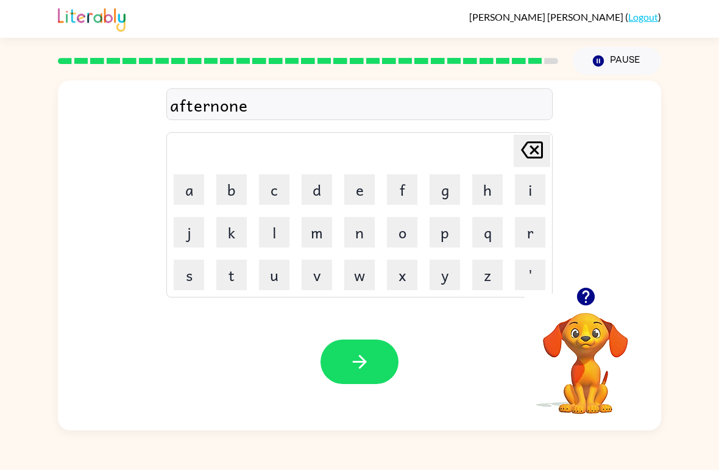
click at [534, 154] on icon "[PERSON_NAME] last character input" at bounding box center [531, 149] width 29 height 29
click at [342, 353] on button "button" at bounding box center [360, 361] width 78 height 44
